Goal: Task Accomplishment & Management: Manage account settings

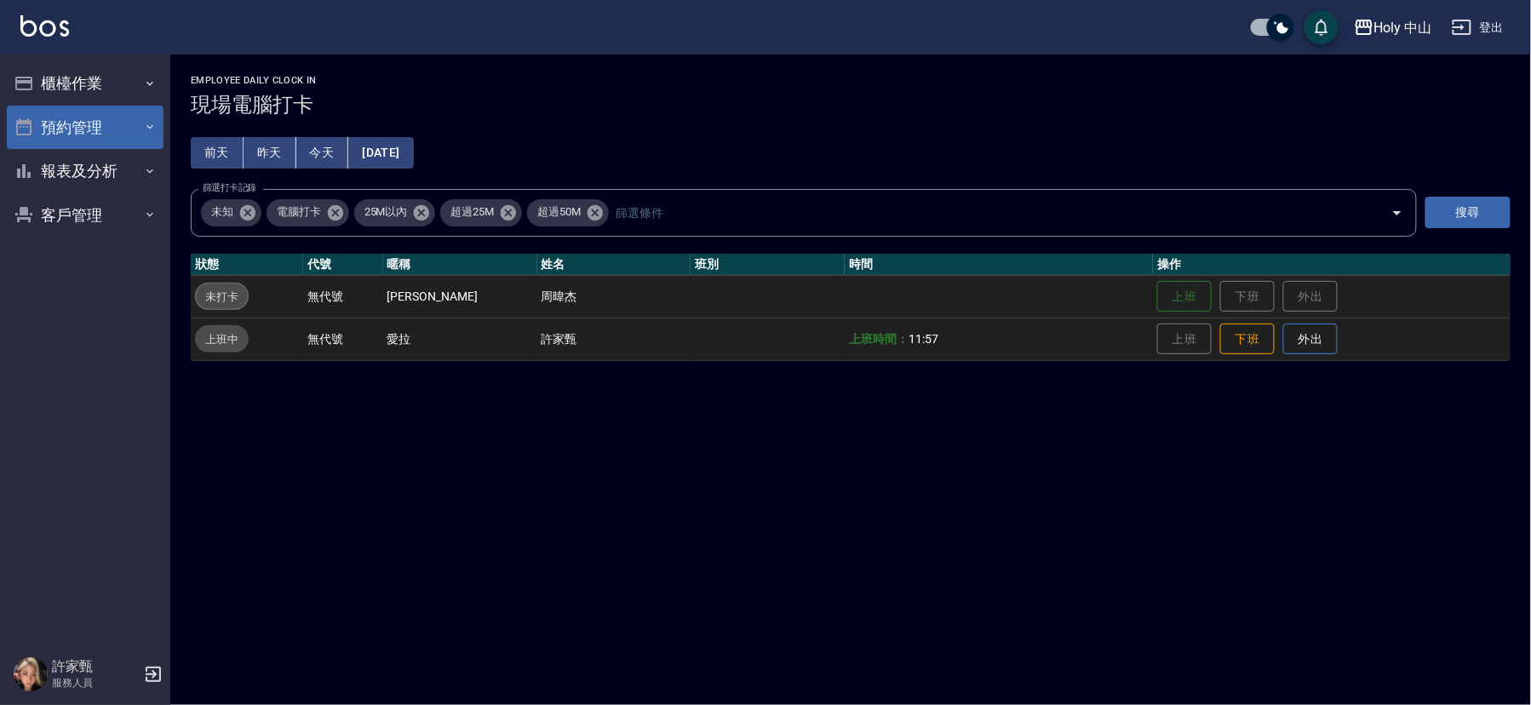
click at [106, 118] on button "預約管理" at bounding box center [85, 128] width 157 height 44
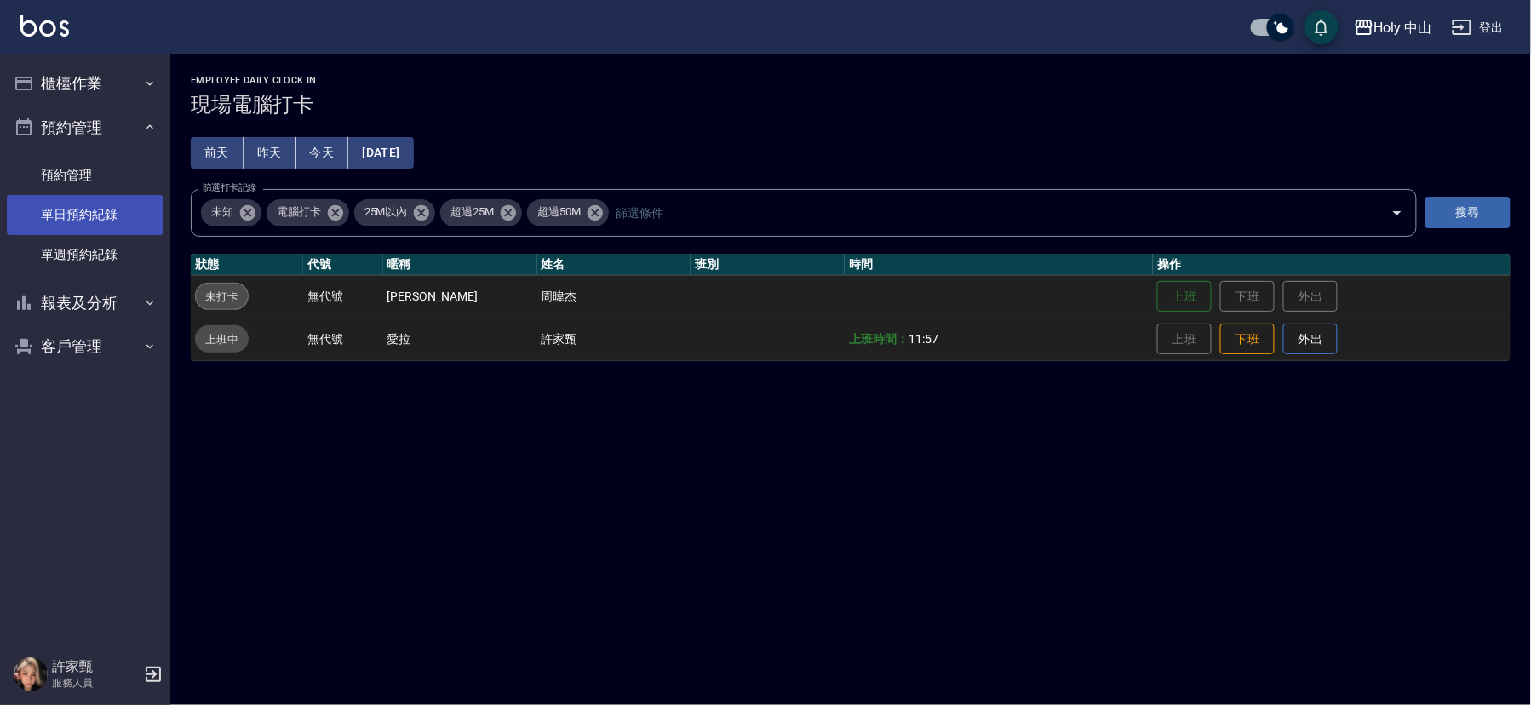
click at [151, 215] on link "單日預約紀錄" at bounding box center [85, 214] width 157 height 39
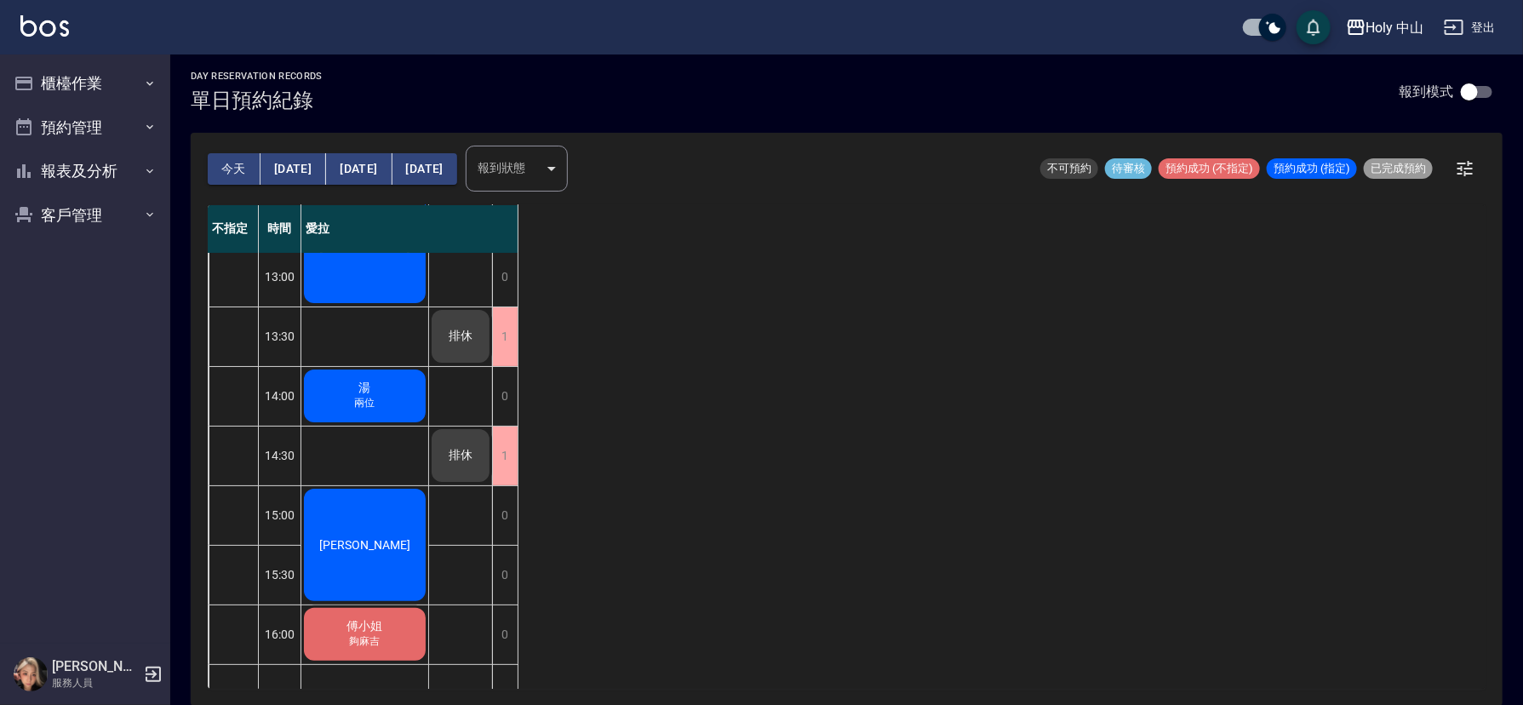
scroll to position [26, 0]
